Goal: Find specific page/section: Find specific page/section

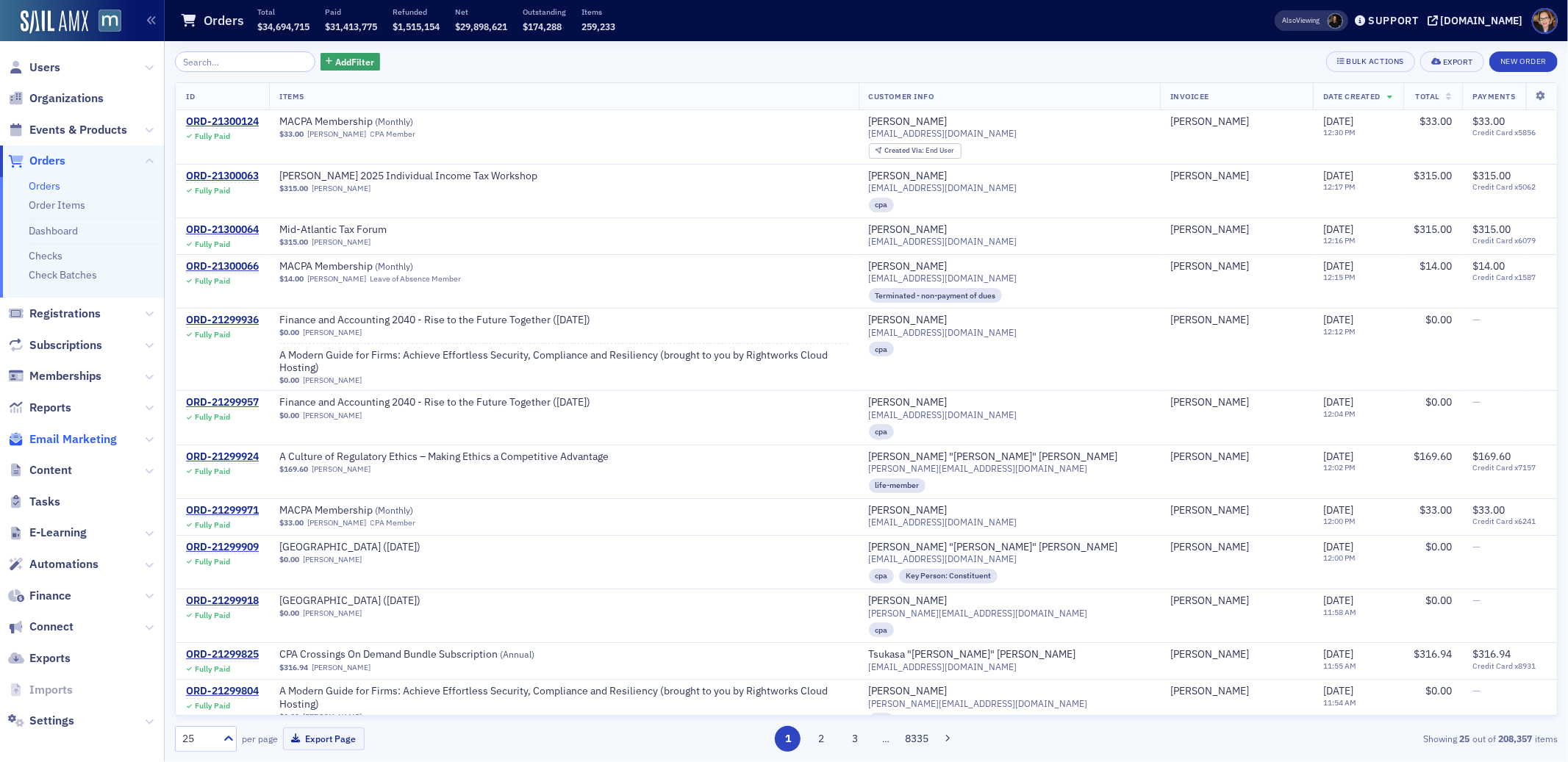
click at [60, 440] on span "Email Marketing" at bounding box center [72, 440] width 87 height 16
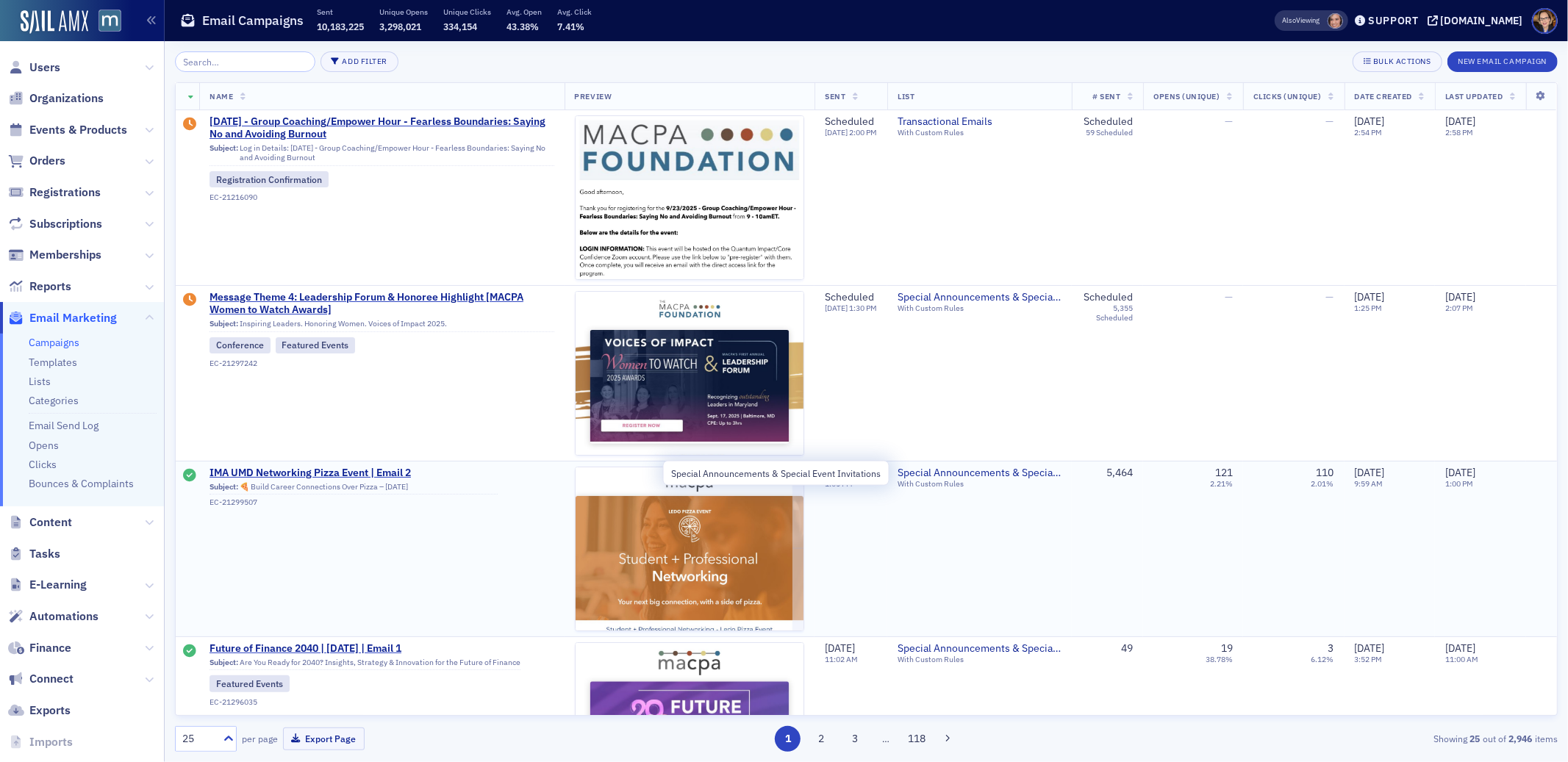
click at [959, 471] on span "Special Announcements & Special Event Invitations" at bounding box center [979, 473] width 164 height 13
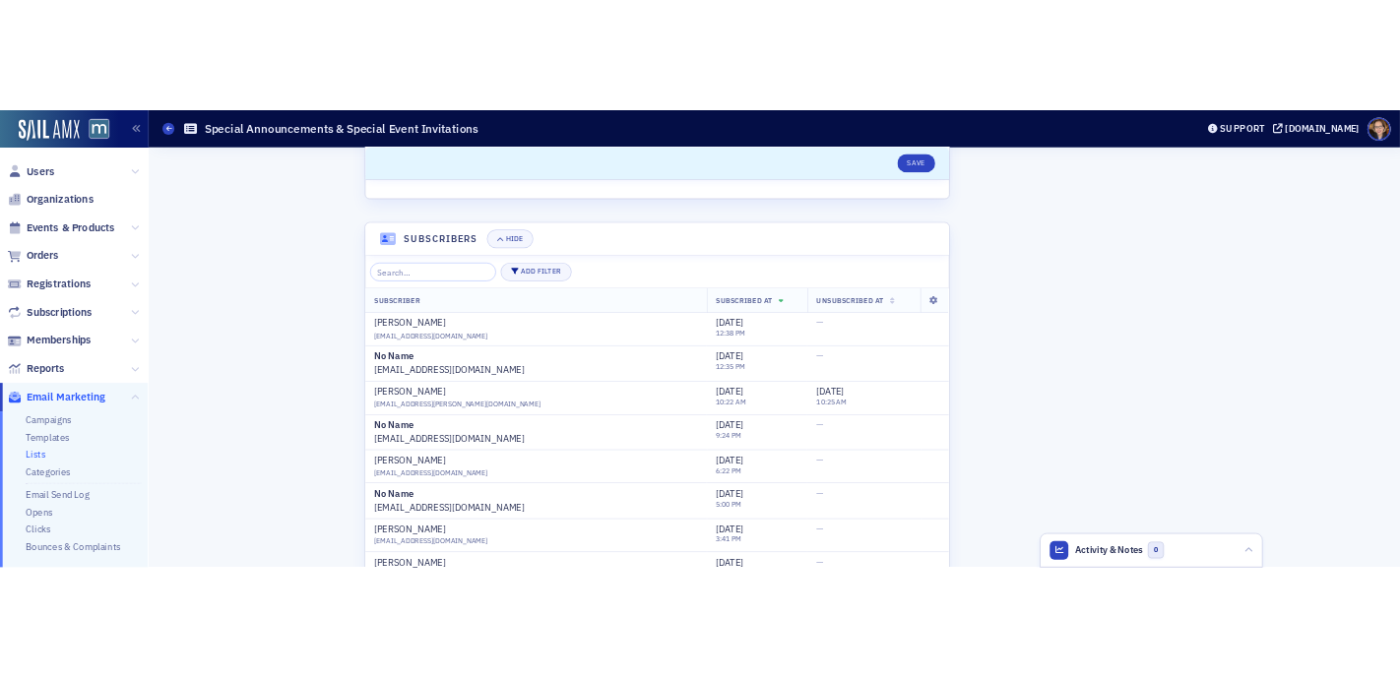
scroll to position [577, 0]
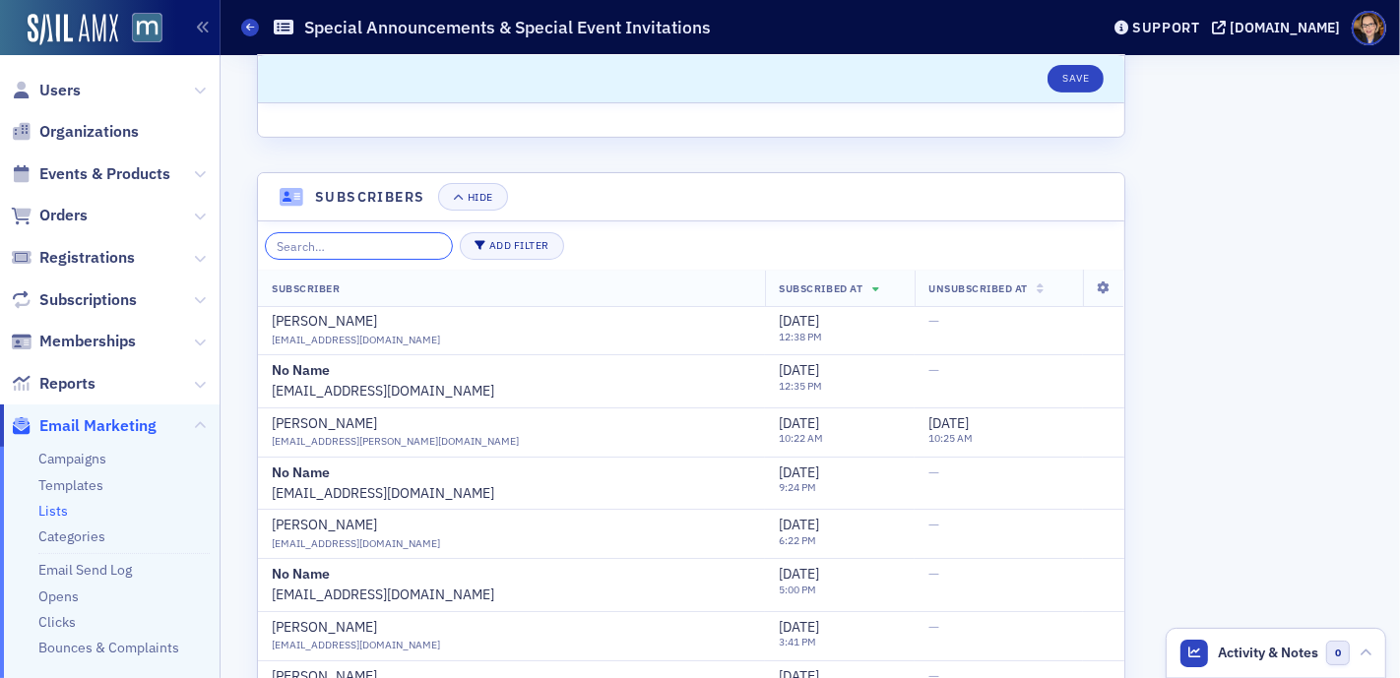
click at [396, 247] on input "search" at bounding box center [359, 246] width 188 height 28
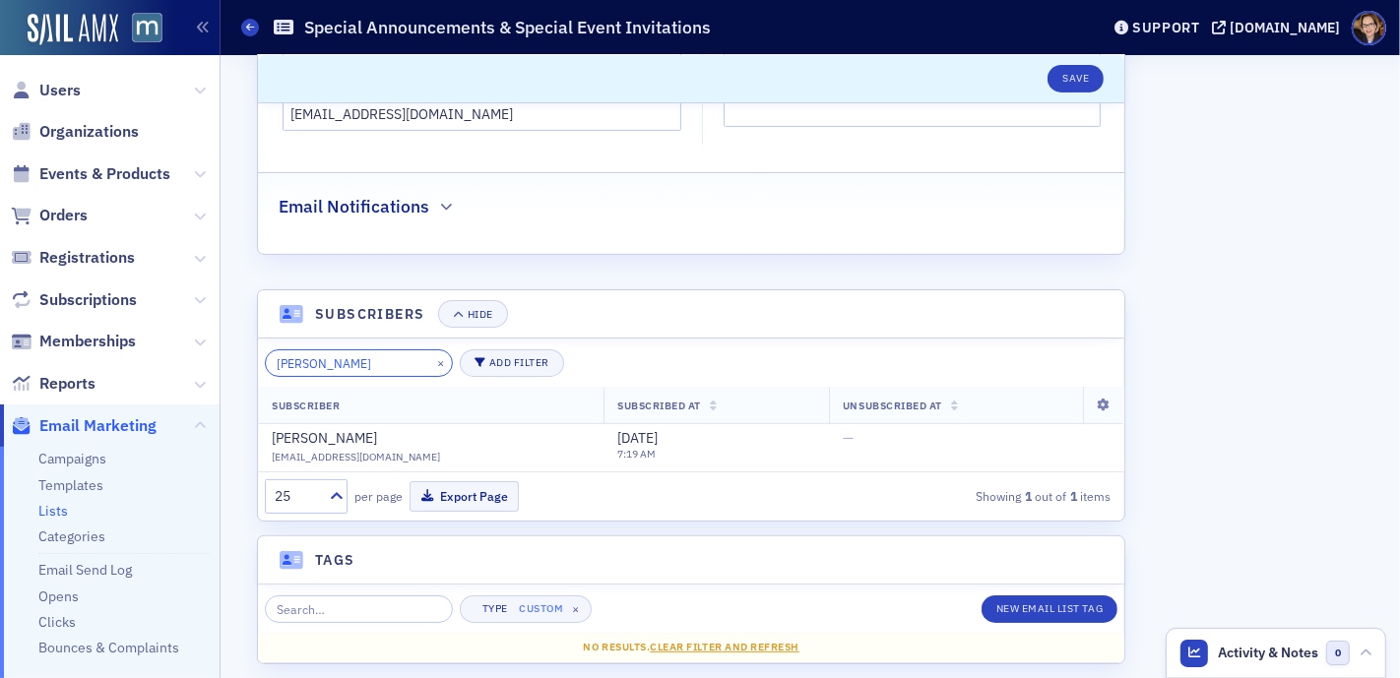
scroll to position [454, 0]
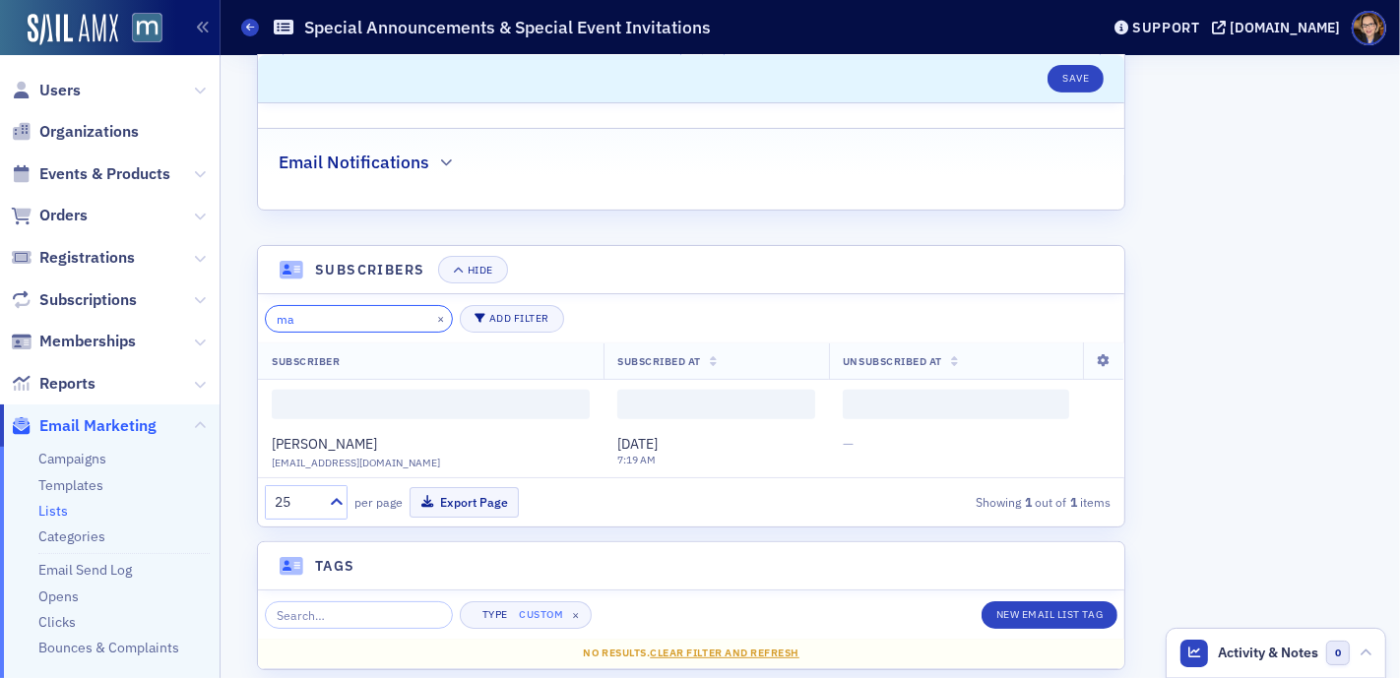
type input "m"
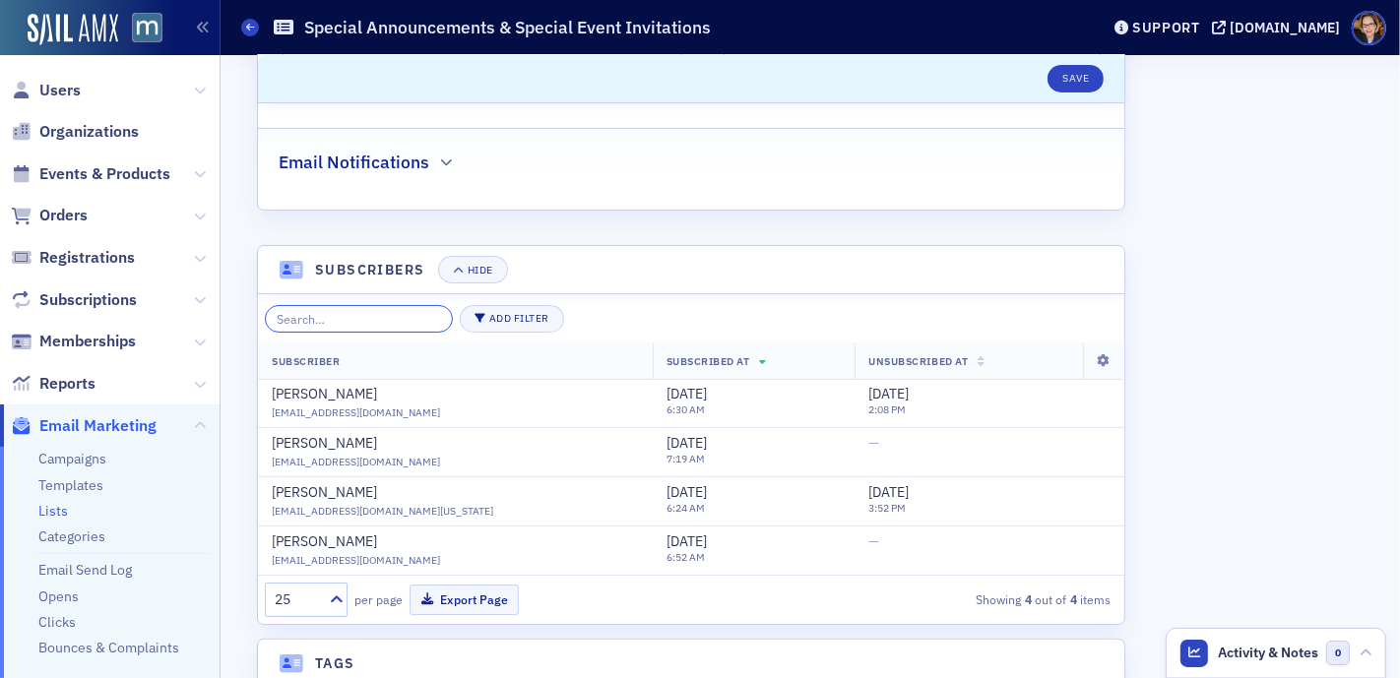
scroll to position [577, 0]
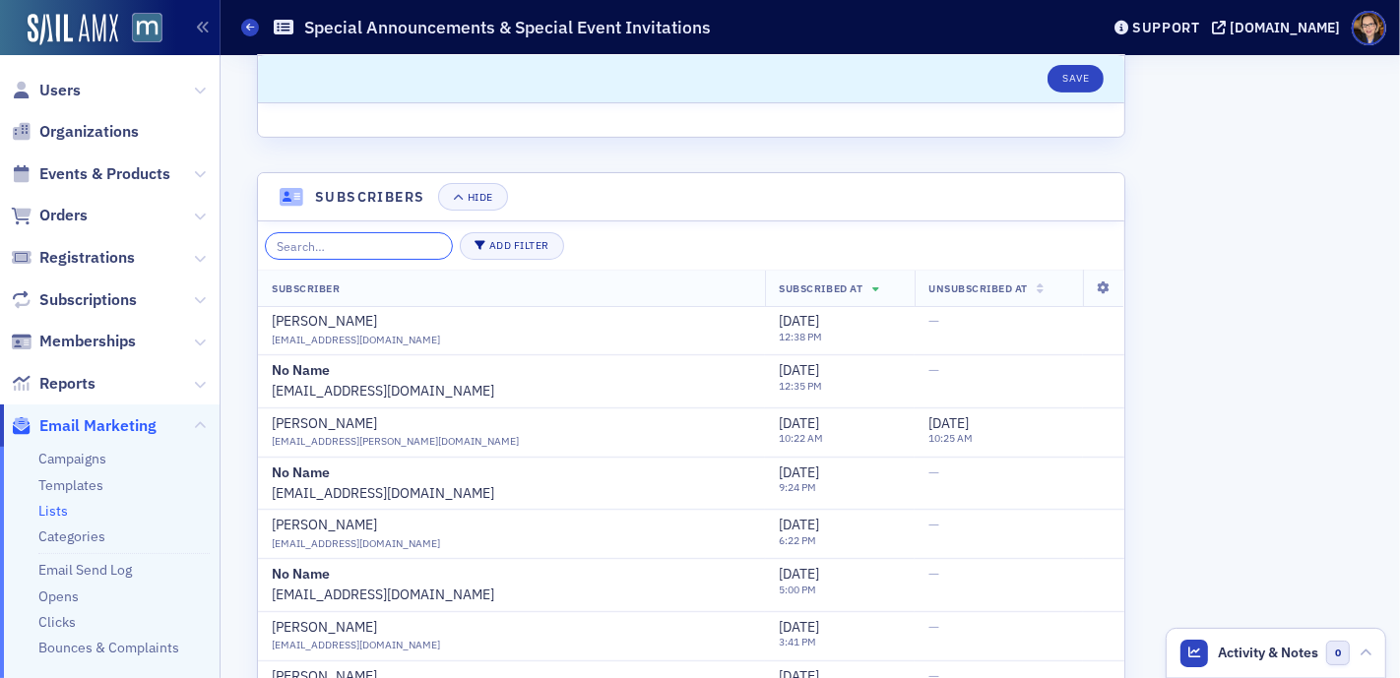
type input "s"
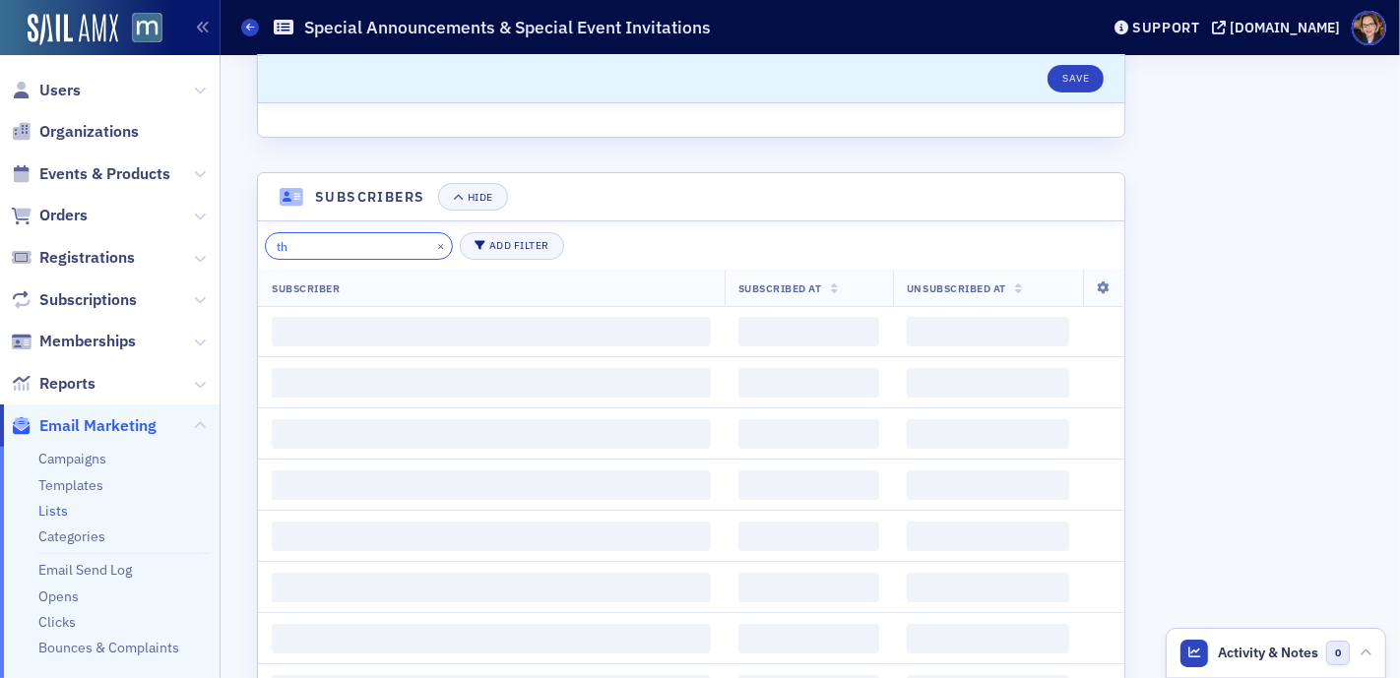
type input "t"
